Goal: Task Accomplishment & Management: Manage account settings

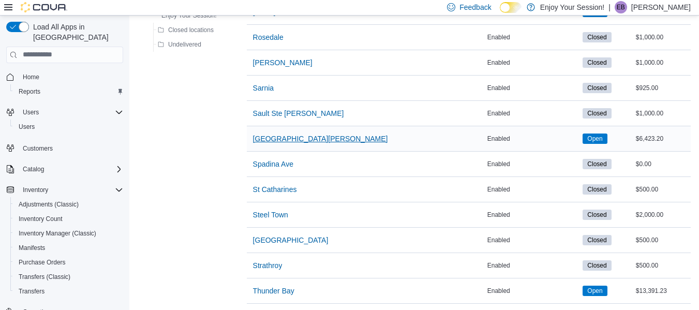
scroll to position [91, 0]
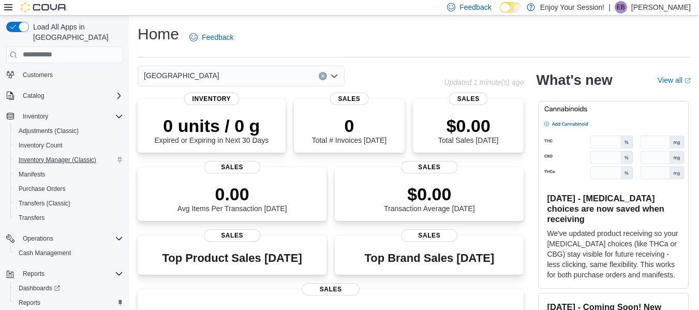
scroll to position [78, 0]
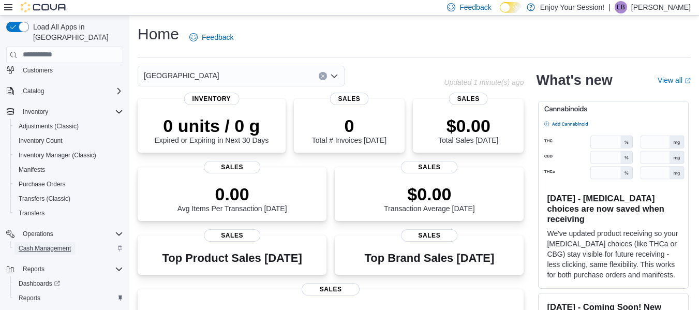
click at [40, 244] on span "Cash Management" at bounding box center [45, 248] width 52 height 8
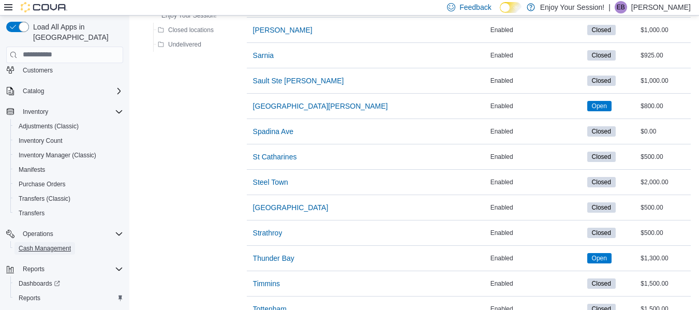
scroll to position [1131, 0]
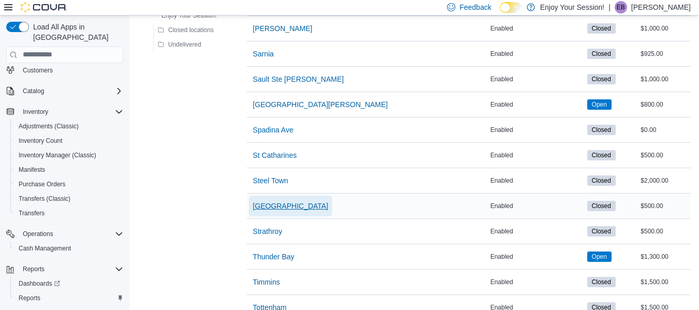
click at [287, 205] on span "[GEOGRAPHIC_DATA]" at bounding box center [291, 206] width 76 height 10
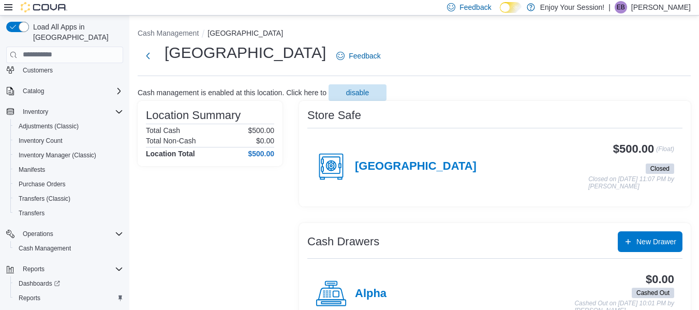
scroll to position [87, 0]
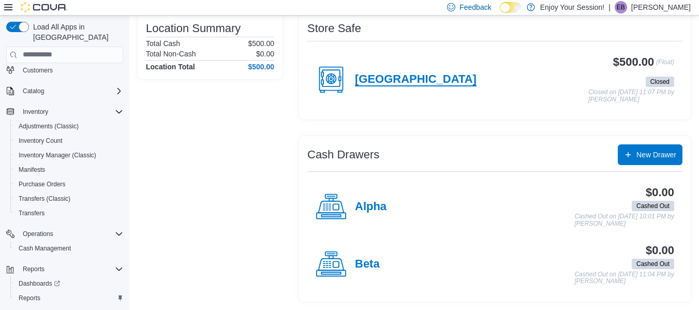
click at [413, 76] on h4 "[GEOGRAPHIC_DATA]" at bounding box center [416, 79] width 122 height 13
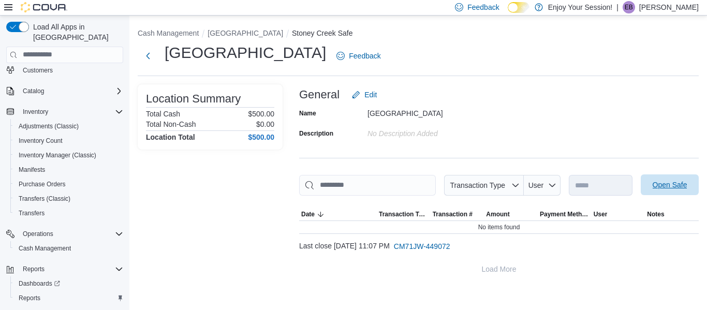
click at [679, 190] on span "Open Safe" at bounding box center [670, 184] width 46 height 21
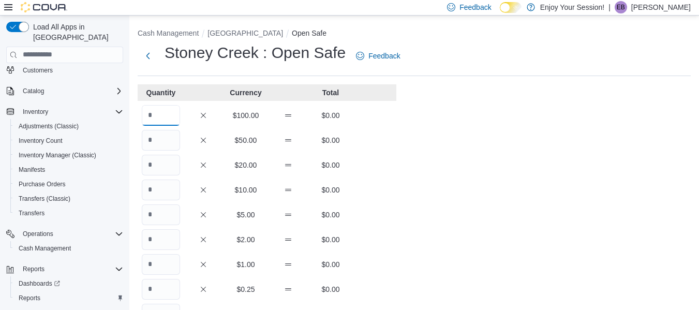
click at [159, 115] on input "Quantity" at bounding box center [161, 115] width 38 height 21
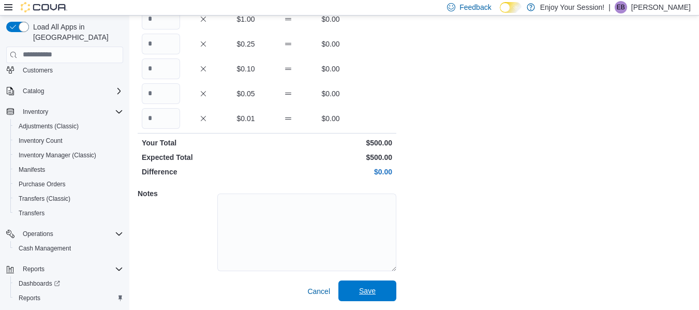
type input "*"
click at [383, 290] on span "Save" at bounding box center [368, 291] width 46 height 21
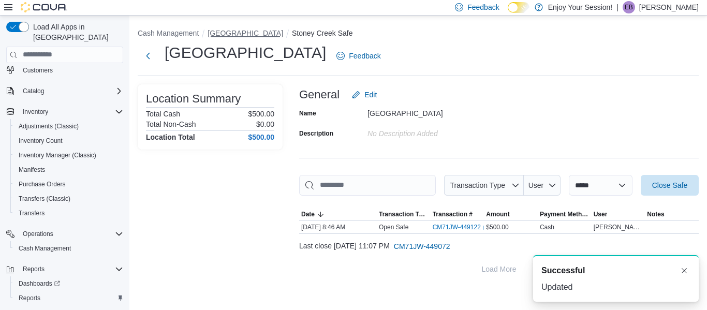
click at [231, 34] on button "[GEOGRAPHIC_DATA]" at bounding box center [246, 33] width 76 height 8
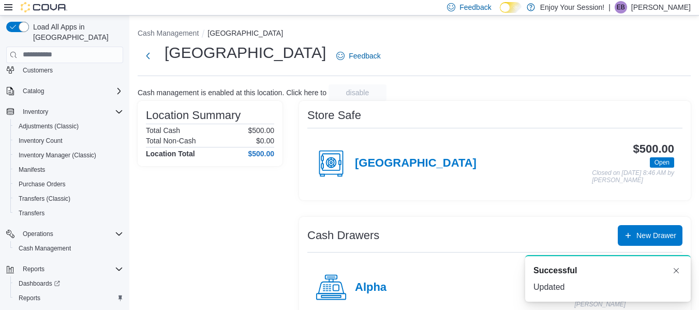
scroll to position [81, 0]
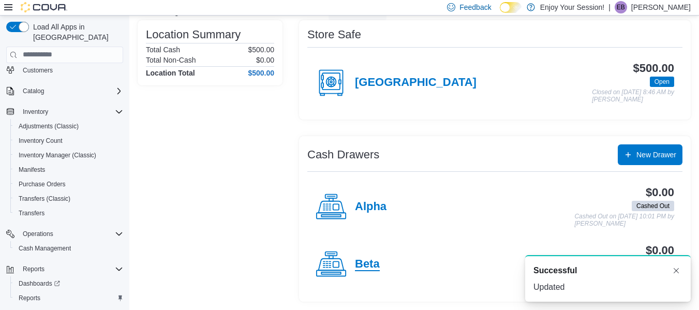
click at [366, 260] on h4 "Beta" at bounding box center [367, 264] width 25 height 13
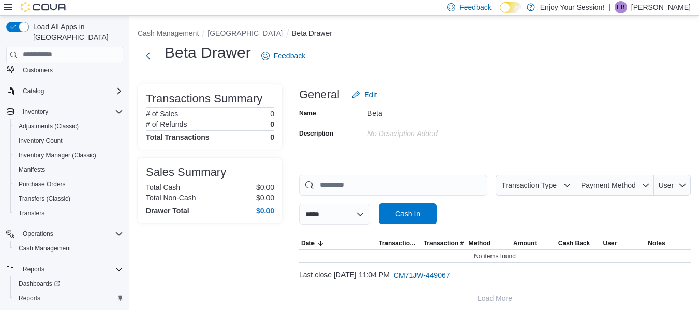
click at [420, 218] on span "Cash In" at bounding box center [407, 214] width 25 height 10
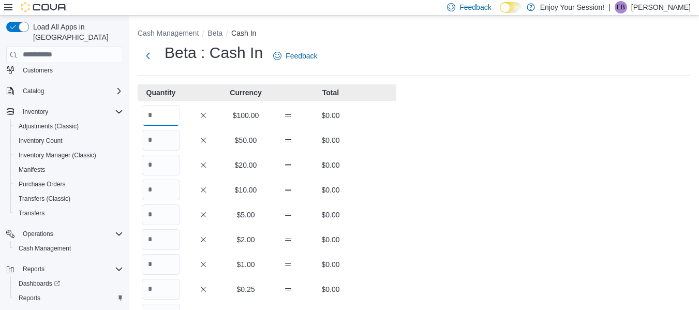
click at [168, 110] on input "Quantity" at bounding box center [161, 115] width 38 height 21
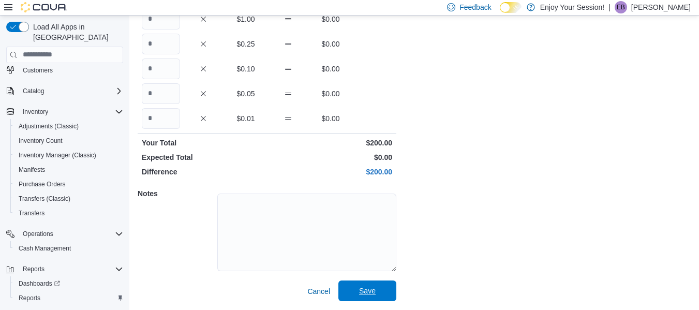
type input "*"
click at [391, 290] on button "Save" at bounding box center [368, 291] width 58 height 21
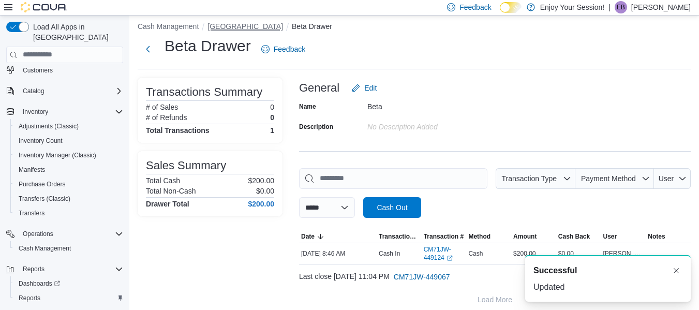
click at [224, 27] on button "[GEOGRAPHIC_DATA]" at bounding box center [246, 26] width 76 height 8
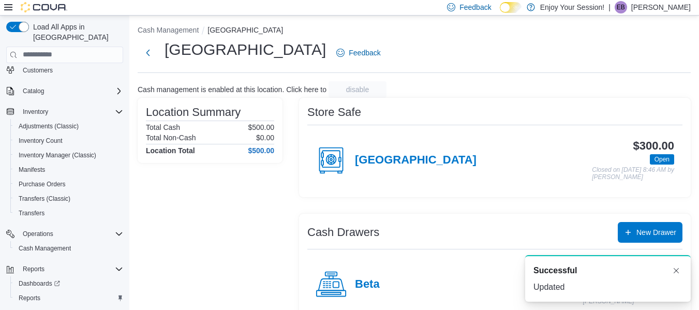
scroll to position [7, 0]
